Goal: Find specific page/section: Find specific page/section

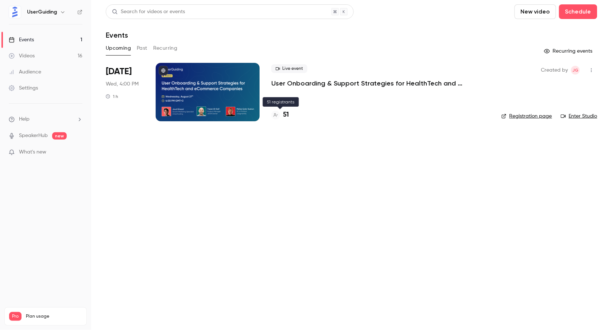
click at [286, 113] on h4 "51" at bounding box center [286, 115] width 6 height 10
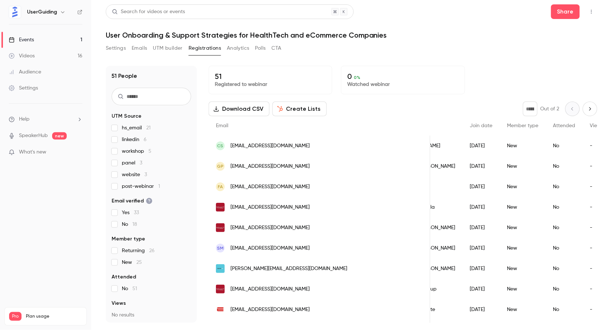
scroll to position [0, 57]
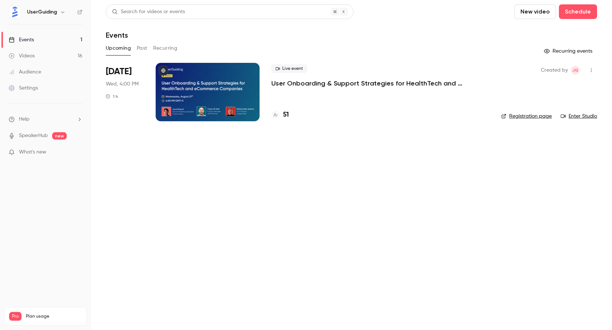
click at [40, 74] on div "Audience" at bounding box center [25, 71] width 32 height 7
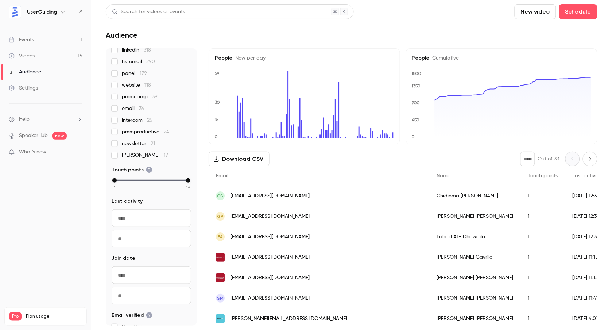
scroll to position [115, 0]
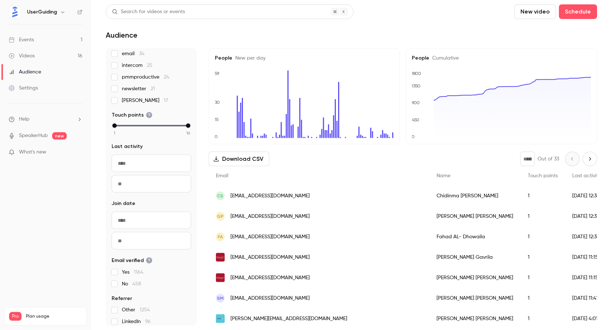
click at [138, 217] on input "From" at bounding box center [152, 220] width 80 height 18
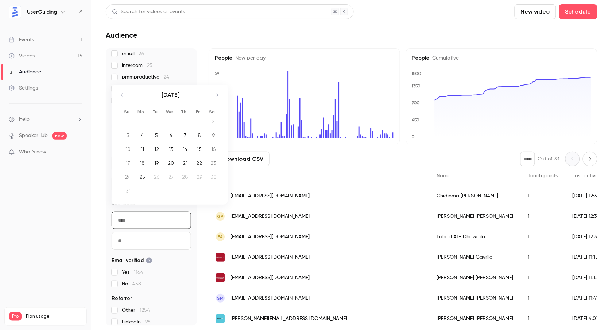
click at [124, 93] on icon "Move backward to switch to the previous month." at bounding box center [122, 95] width 9 height 9
click at [124, 93] on div "linkedin 318 hs_email 290 panel 179 website 118 pmmcamp 39 email 34 intercom 25…" at bounding box center [152, 48] width 80 height 112
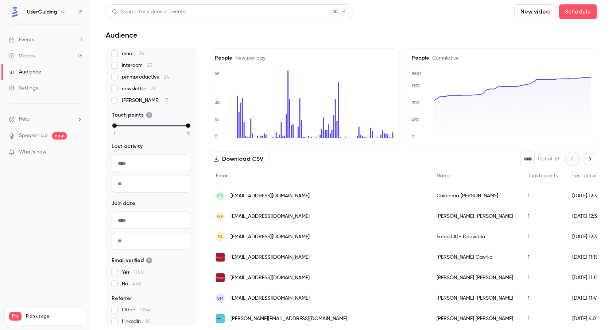
click at [139, 232] on input "To" at bounding box center [152, 241] width 80 height 18
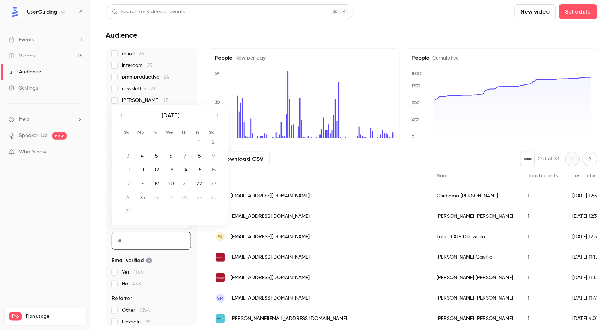
click at [122, 121] on div "[DATE]" at bounding box center [171, 119] width 103 height 28
click at [122, 120] on icon "Move backward to switch to the previous month." at bounding box center [122, 115] width 9 height 9
click at [123, 126] on icon "Move backward to switch to the previous month." at bounding box center [122, 125] width 9 height 9
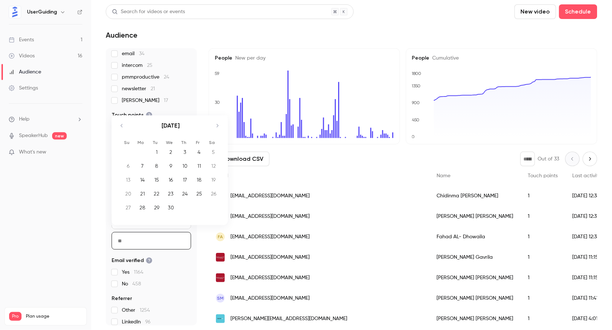
click at [123, 126] on icon "Move backward to switch to the previous month." at bounding box center [122, 125] width 9 height 9
click at [123, 126] on div "[DATE]" at bounding box center [171, 119] width 103 height 28
click at [123, 121] on div "[DATE]" at bounding box center [171, 119] width 103 height 28
click at [123, 119] on icon "Move backward to switch to the previous month." at bounding box center [122, 115] width 9 height 9
click at [123, 124] on icon "Move backward to switch to the previous month." at bounding box center [122, 125] width 9 height 9
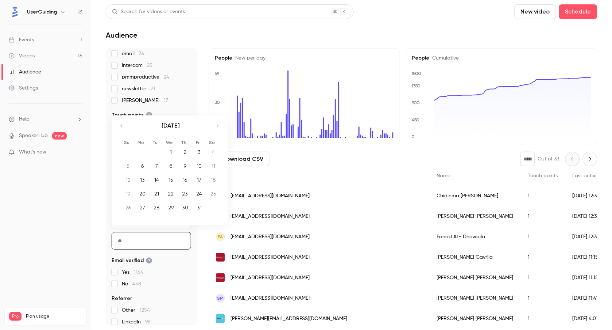
click at [170, 149] on div "1" at bounding box center [170, 151] width 11 height 11
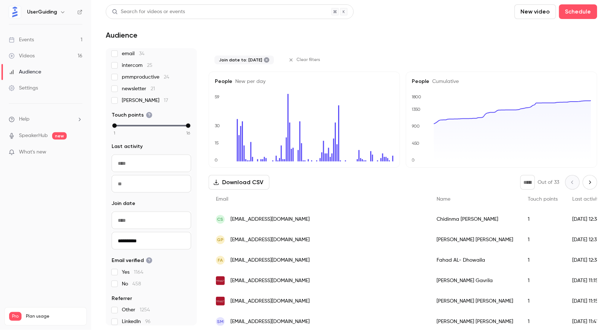
type input "**********"
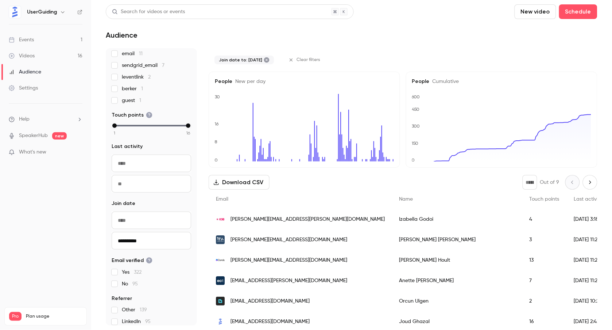
click at [173, 222] on input "From" at bounding box center [152, 220] width 80 height 18
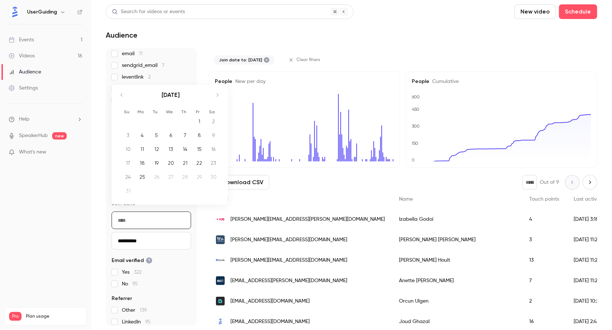
click at [124, 96] on icon "Move backward to switch to the previous month." at bounding box center [122, 95] width 9 height 9
click at [124, 96] on div "[DATE] 1 2 3 4 5 6 7 8 9 10 11 12 13 14 15 16 17 18 19 20 21 22 23 24 25 26 27 …" at bounding box center [170, 148] width 116 height 106
click at [124, 96] on div "[DATE]" at bounding box center [171, 109] width 103 height 28
click at [124, 106] on icon "Move backward to switch to the previous month." at bounding box center [122, 105] width 9 height 9
click at [123, 108] on icon "Move backward to switch to the previous month." at bounding box center [122, 105] width 9 height 9
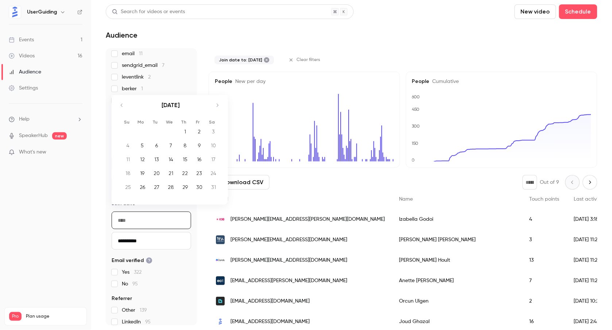
click at [123, 108] on icon "Move backward to switch to the previous month." at bounding box center [122, 105] width 9 height 9
click at [123, 108] on li "Su" at bounding box center [127, 111] width 14 height 7
click at [123, 100] on div "[DATE]" at bounding box center [171, 99] width 103 height 28
click at [123, 96] on icon "Move backward to switch to the previous month." at bounding box center [122, 95] width 9 height 9
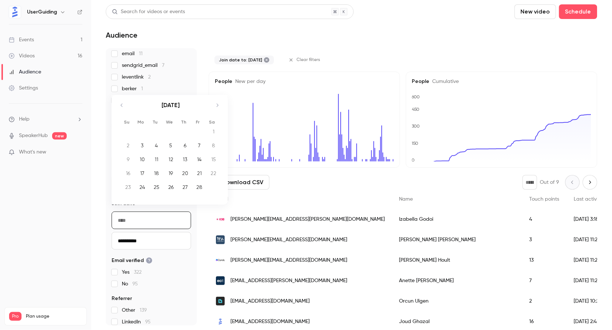
click at [123, 101] on icon "Move backward to switch to the previous month." at bounding box center [122, 105] width 9 height 9
click at [169, 133] on div "1" at bounding box center [170, 131] width 11 height 11
type input "**********"
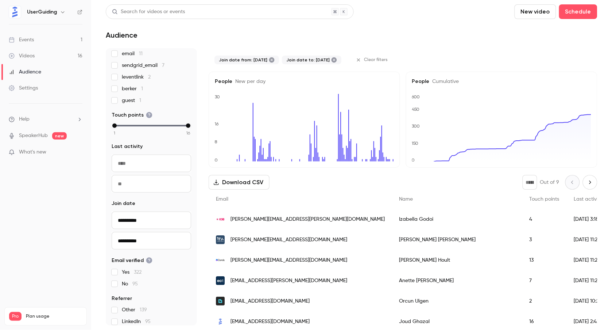
scroll to position [0, 0]
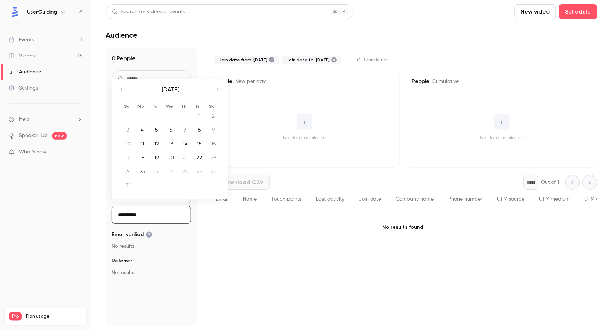
click at [118, 214] on input "**********" at bounding box center [152, 215] width 80 height 18
click at [120, 89] on icon "Move backward to switch to the previous month." at bounding box center [122, 89] width 9 height 9
click at [121, 97] on icon "Move backward to switch to the previous month." at bounding box center [122, 99] width 9 height 9
click at [121, 100] on icon "Move backward to switch to the previous month." at bounding box center [122, 99] width 2 height 3
click at [121, 101] on icon "Move backward to switch to the previous month." at bounding box center [122, 99] width 9 height 9
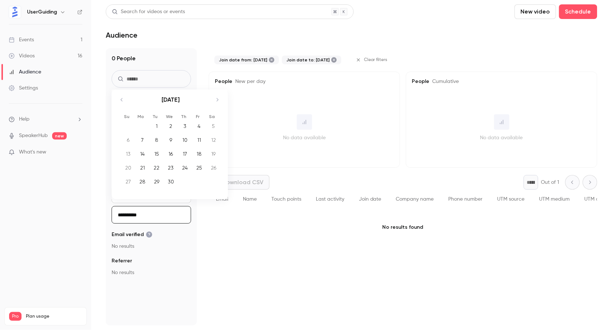
click at [121, 101] on icon "Move backward to switch to the previous month." at bounding box center [122, 99] width 9 height 9
click at [122, 91] on icon "Move backward to switch to the previous month." at bounding box center [122, 89] width 2 height 3
click at [122, 97] on icon "Move backward to switch to the previous month." at bounding box center [122, 99] width 9 height 9
click at [200, 183] on div "31" at bounding box center [199, 181] width 11 height 11
type input "**********"
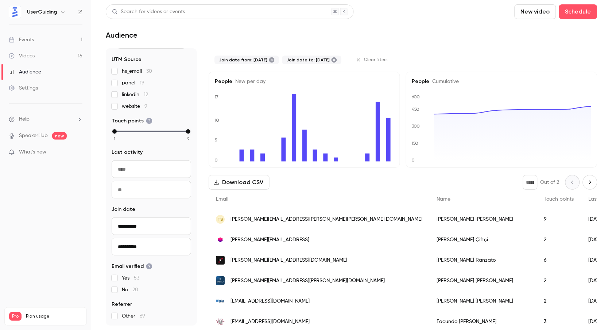
click at [36, 35] on link "Events 1" at bounding box center [45, 40] width 91 height 16
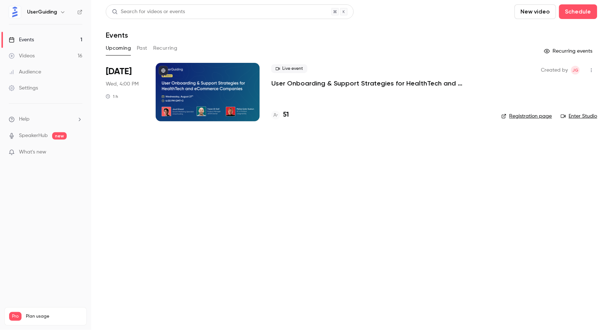
click at [143, 46] on button "Past" at bounding box center [142, 48] width 11 height 12
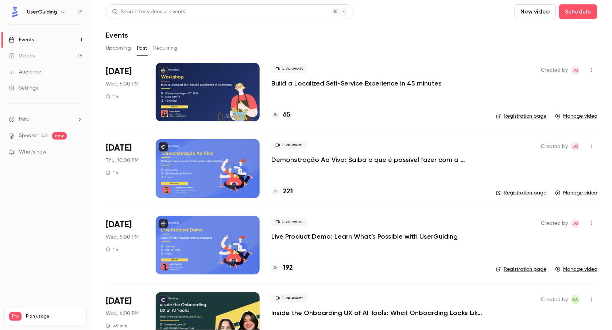
click at [113, 48] on button "Upcoming" at bounding box center [118, 48] width 25 height 12
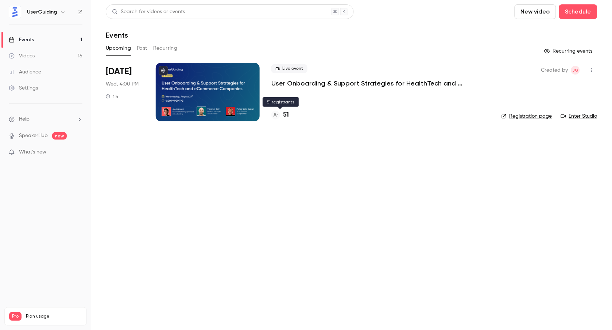
click at [287, 110] on h4 "51" at bounding box center [286, 115] width 6 height 10
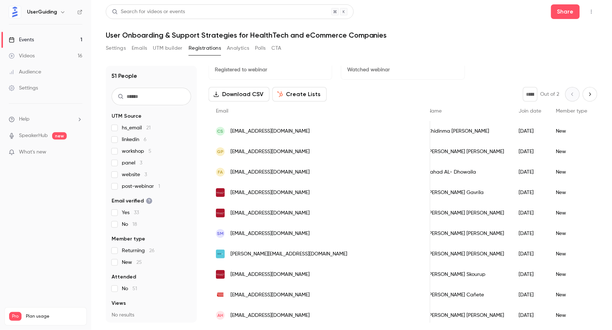
scroll to position [13, 0]
